Goal: Use online tool/utility: Utilize a website feature to perform a specific function

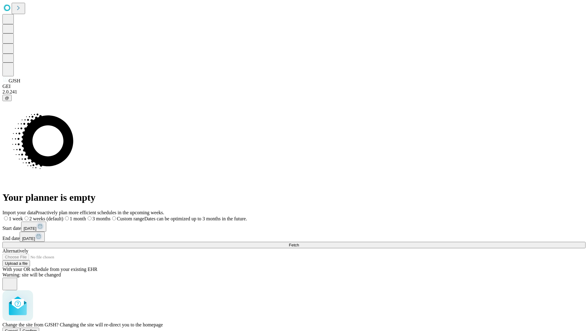
click at [37, 328] on span "Confirm" at bounding box center [30, 330] width 14 height 5
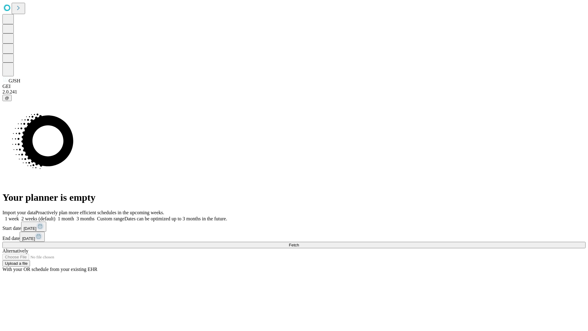
click at [55, 216] on label "2 weeks (default)" at bounding box center [37, 218] width 36 height 5
click at [299, 242] on span "Fetch" at bounding box center [294, 244] width 10 height 5
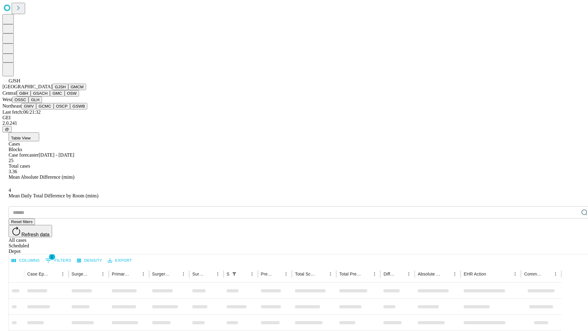
click at [68, 90] on button "GMCM" at bounding box center [77, 87] width 18 height 6
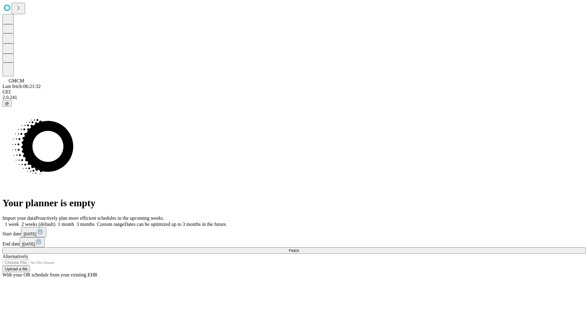
click at [55, 221] on label "2 weeks (default)" at bounding box center [37, 223] width 36 height 5
click at [299, 248] on span "Fetch" at bounding box center [294, 250] width 10 height 5
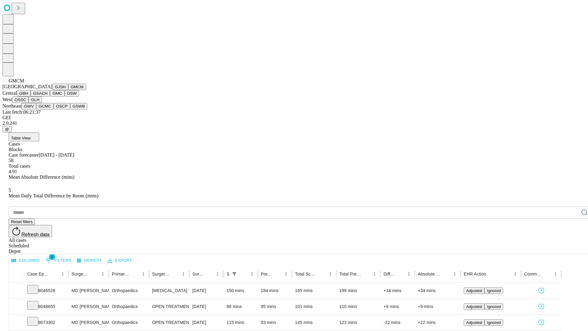
click at [31, 96] on button "GBH" at bounding box center [24, 93] width 14 height 6
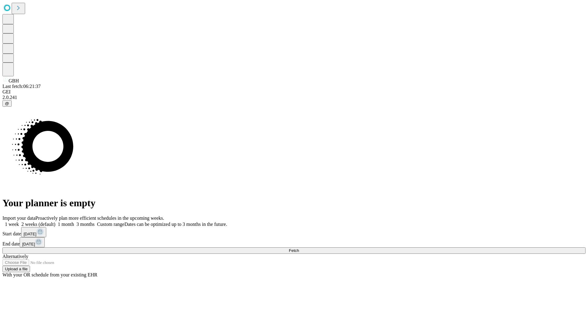
click at [299, 248] on span "Fetch" at bounding box center [294, 250] width 10 height 5
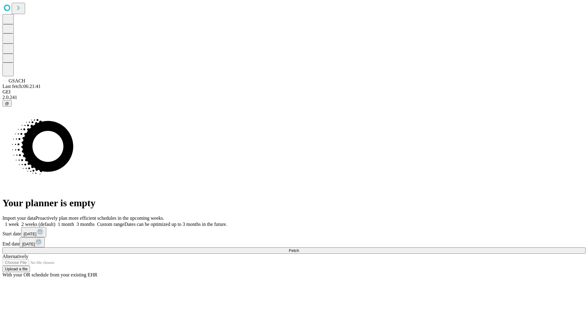
click at [55, 221] on label "2 weeks (default)" at bounding box center [37, 223] width 36 height 5
click at [299, 248] on span "Fetch" at bounding box center [294, 250] width 10 height 5
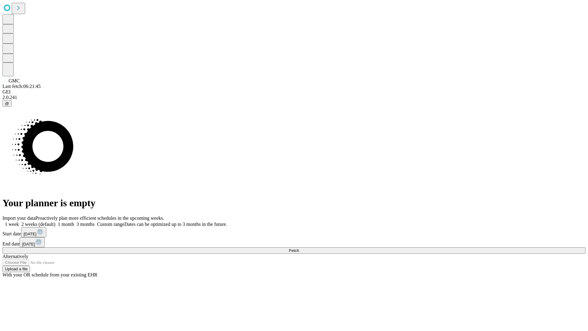
click at [55, 221] on label "2 weeks (default)" at bounding box center [37, 223] width 36 height 5
click at [299, 248] on span "Fetch" at bounding box center [294, 250] width 10 height 5
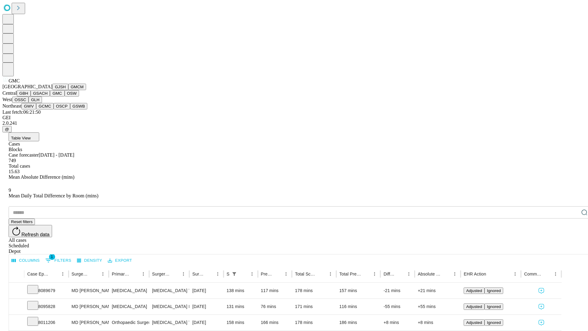
click at [65, 96] on button "OSW" at bounding box center [72, 93] width 15 height 6
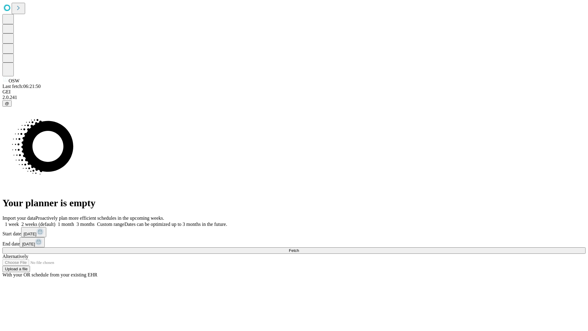
click at [55, 221] on label "2 weeks (default)" at bounding box center [37, 223] width 36 height 5
click at [299, 248] on span "Fetch" at bounding box center [294, 250] width 10 height 5
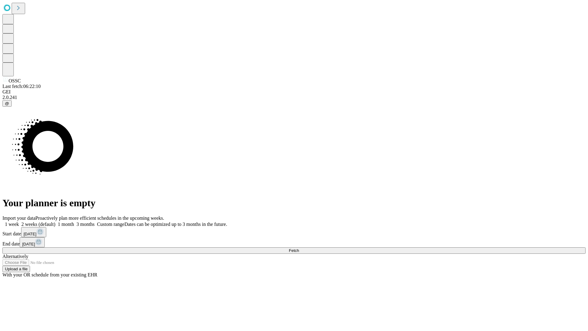
click at [299, 248] on span "Fetch" at bounding box center [294, 250] width 10 height 5
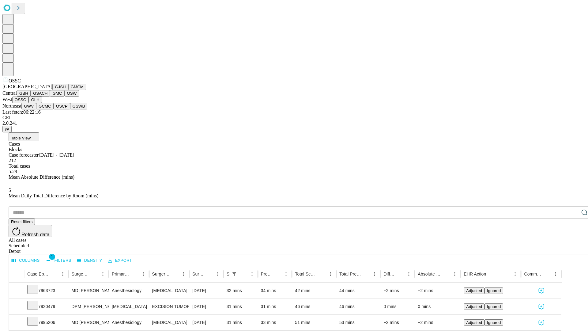
click at [42, 103] on button "GLH" at bounding box center [34, 99] width 13 height 6
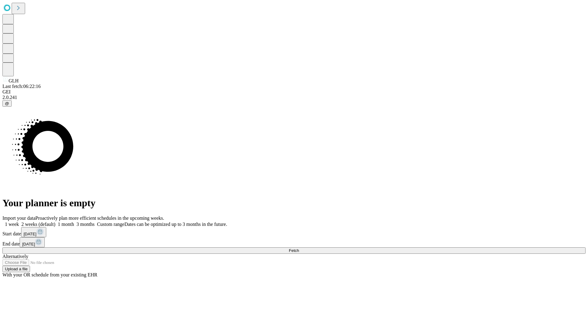
click at [55, 221] on label "2 weeks (default)" at bounding box center [37, 223] width 36 height 5
click at [299, 248] on span "Fetch" at bounding box center [294, 250] width 10 height 5
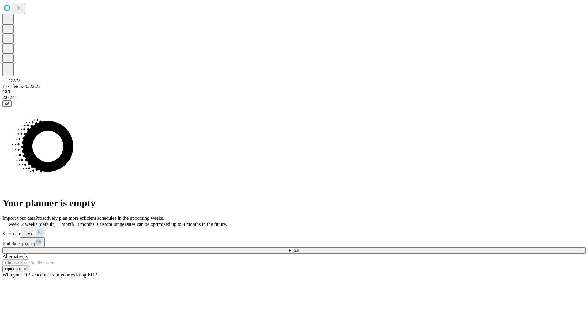
click at [55, 221] on label "2 weeks (default)" at bounding box center [37, 223] width 36 height 5
click at [299, 248] on span "Fetch" at bounding box center [294, 250] width 10 height 5
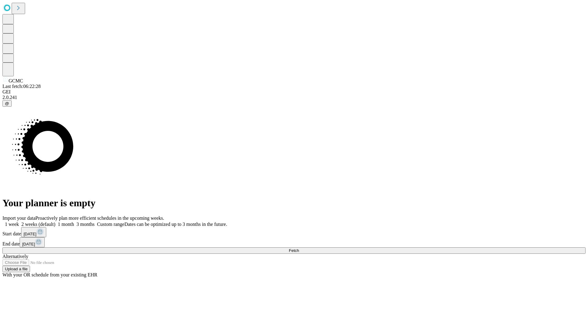
click at [55, 221] on label "2 weeks (default)" at bounding box center [37, 223] width 36 height 5
click at [299, 248] on span "Fetch" at bounding box center [294, 250] width 10 height 5
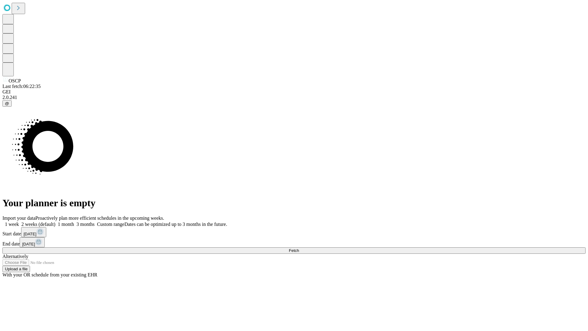
click at [55, 221] on label "2 weeks (default)" at bounding box center [37, 223] width 36 height 5
click at [299, 248] on span "Fetch" at bounding box center [294, 250] width 10 height 5
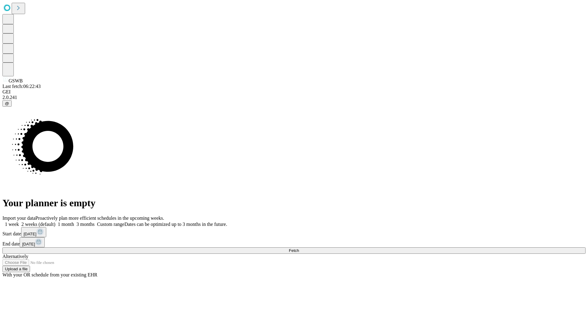
click at [55, 221] on label "2 weeks (default)" at bounding box center [37, 223] width 36 height 5
click at [299, 248] on span "Fetch" at bounding box center [294, 250] width 10 height 5
